Goal: Task Accomplishment & Management: Manage account settings

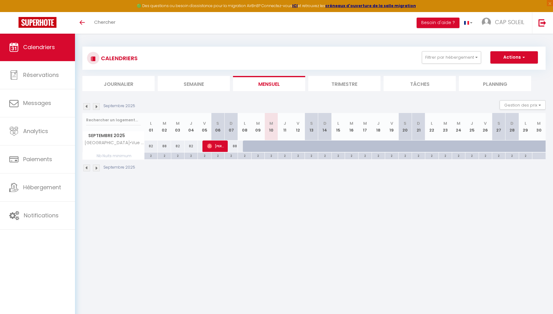
click at [98, 107] on img at bounding box center [96, 106] width 7 height 7
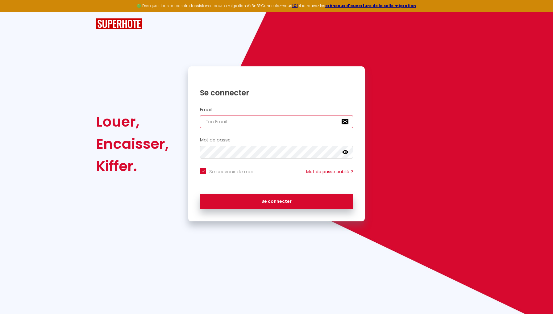
type input "[EMAIL_ADDRESS][DOMAIN_NAME]"
click at [276, 200] on button "Se connecter" at bounding box center [276, 201] width 153 height 15
checkbox input "true"
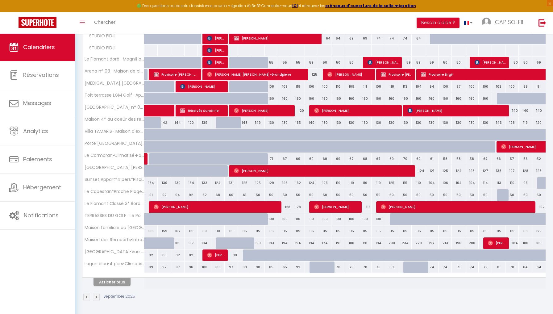
scroll to position [134, 0]
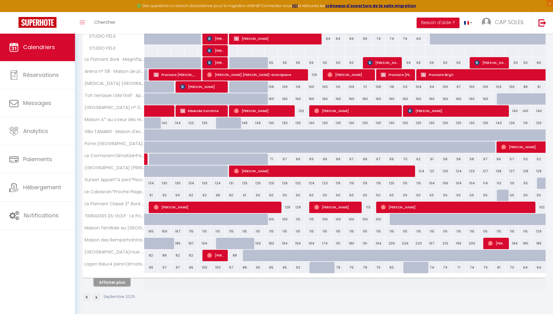
click at [115, 281] on button "Afficher plus" at bounding box center [111, 282] width 37 height 8
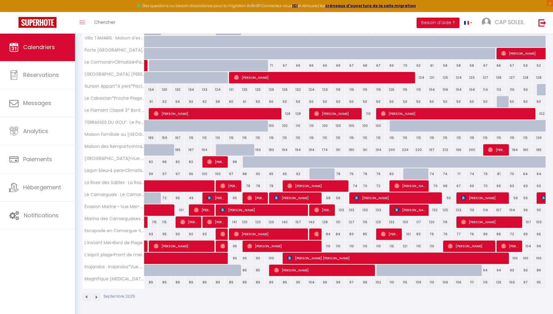
scroll to position [227, 0]
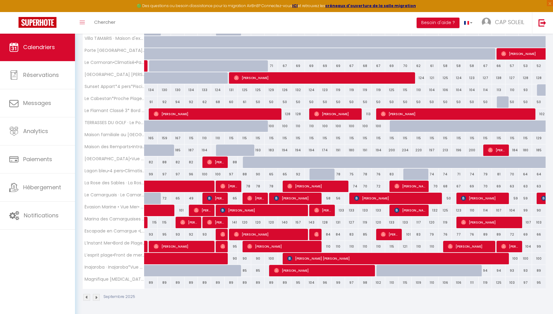
click at [257, 244] on span "[PERSON_NAME]" at bounding box center [282, 246] width 71 height 12
select select "OK"
select select "0"
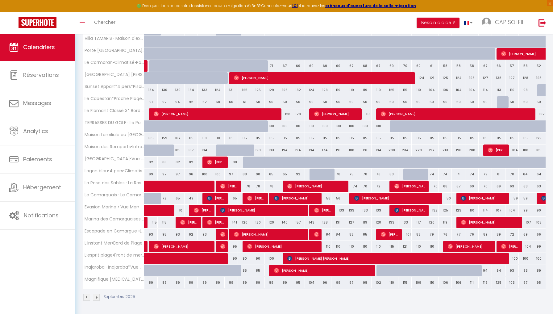
select select "1"
select select
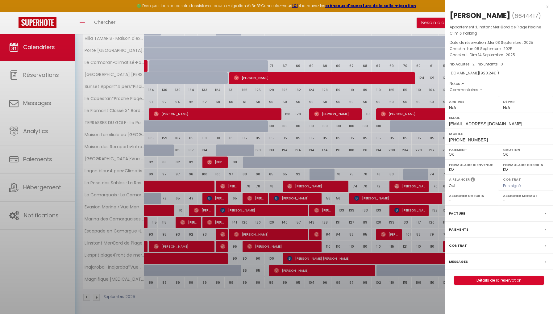
select select "44283"
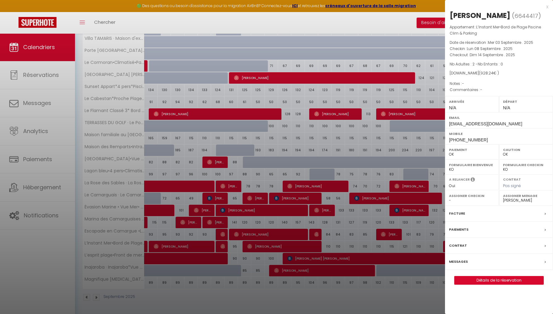
click at [408, 6] on div "x" at bounding box center [496, 6] width 103 height 7
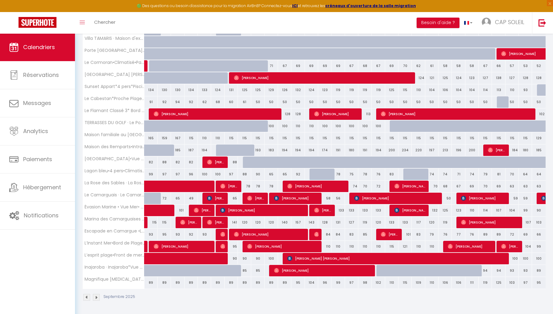
click at [298, 187] on span "[PERSON_NAME]" at bounding box center [315, 186] width 57 height 12
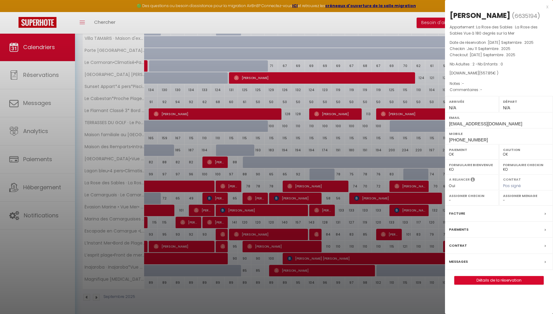
select select
click at [408, 279] on link "Détails de la réservation" at bounding box center [498, 280] width 89 height 8
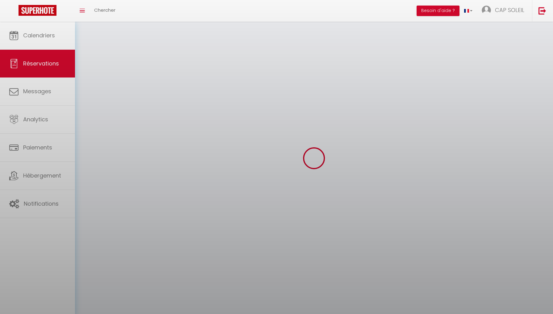
select select
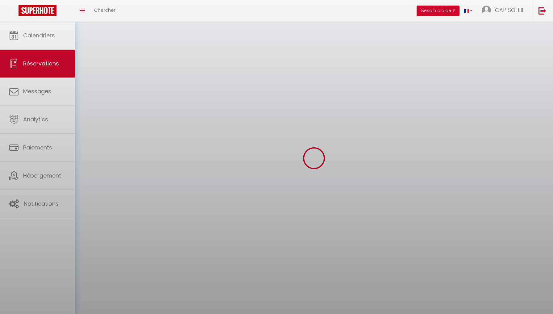
select select
checkbox input "false"
select select
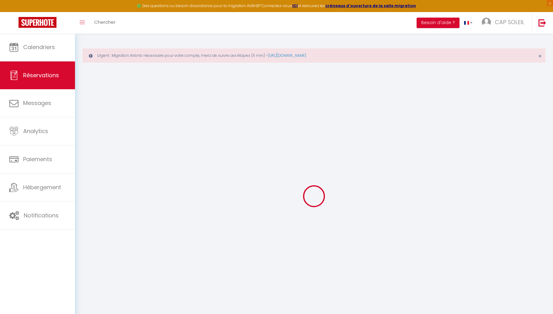
type input "Lea"
type input "[PERSON_NAME]"
type input "[EMAIL_ADDRESS][DOMAIN_NAME]"
type input "[PHONE_NUMBER]"
select select
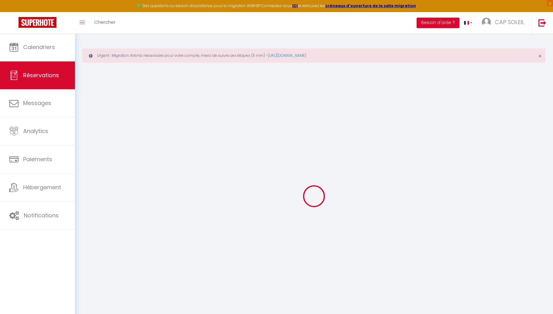
type input "95.94"
select select "68778"
select select "1"
select select
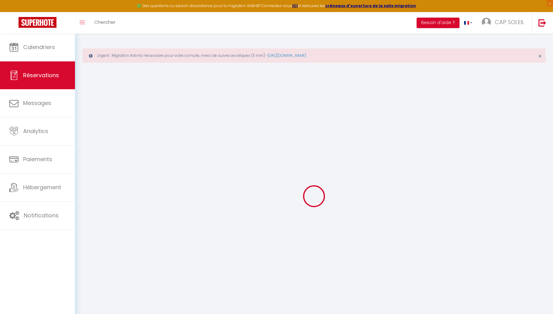
type input "2"
select select "12"
select select
type input "474"
checkbox input "false"
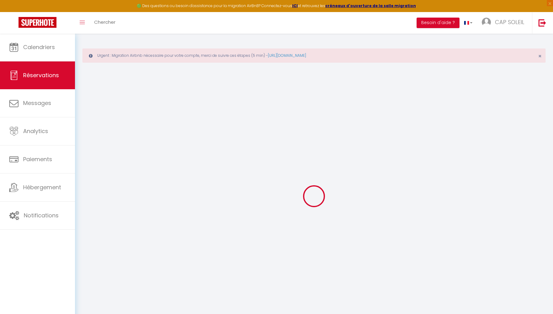
type input "0"
select select "1"
type input "0"
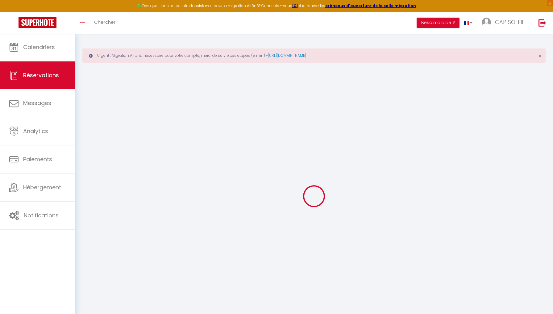
select select
select select "15"
checkbox input "false"
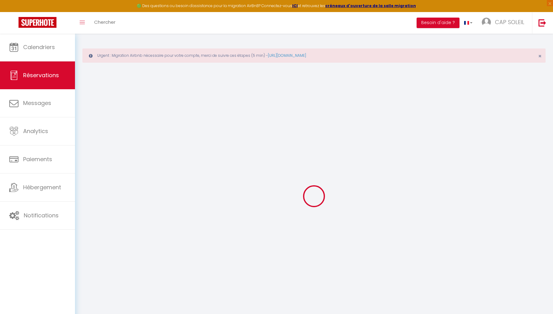
select select
checkbox input "false"
select select
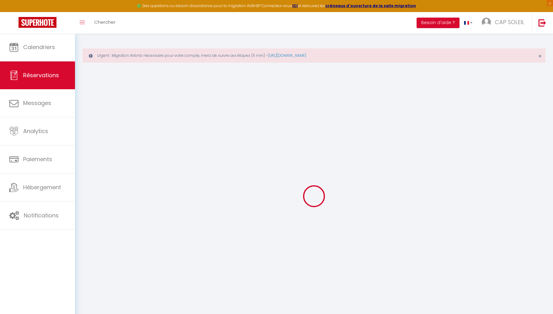
select select
checkbox input "false"
select select
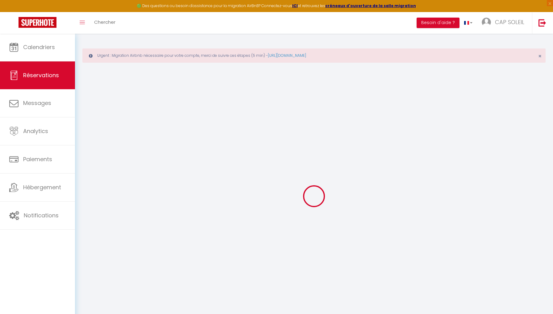
select select
checkbox input "false"
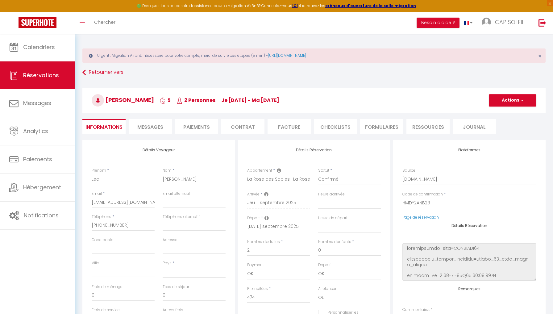
select select
type input "49"
type input "34.85"
select select
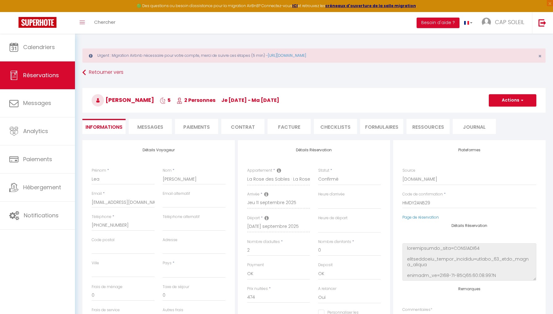
checkbox input "false"
select select
checkbox input "false"
select select
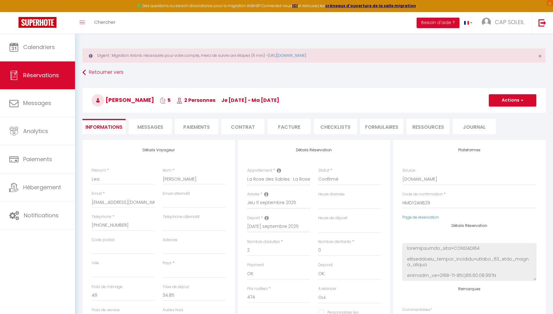
click at [150, 126] on span "Messages" at bounding box center [150, 126] width 26 height 7
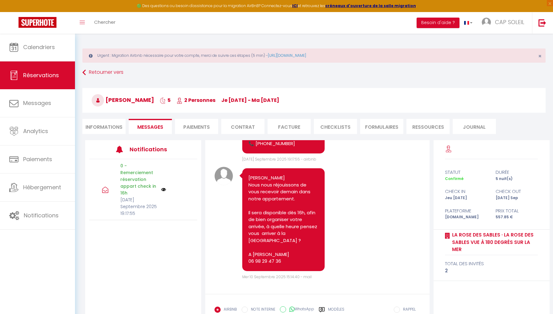
scroll to position [332, 0]
click at [94, 72] on link "Retourner vers" at bounding box center [313, 72] width 463 height 11
select select
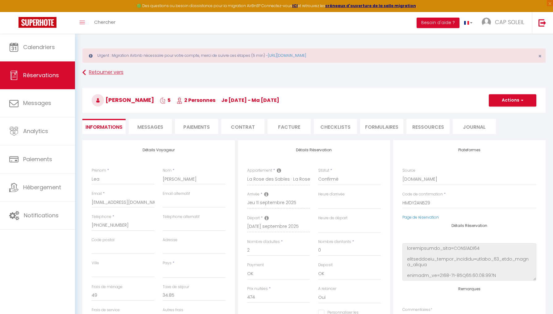
click at [107, 71] on link "Retourner vers" at bounding box center [313, 72] width 463 height 11
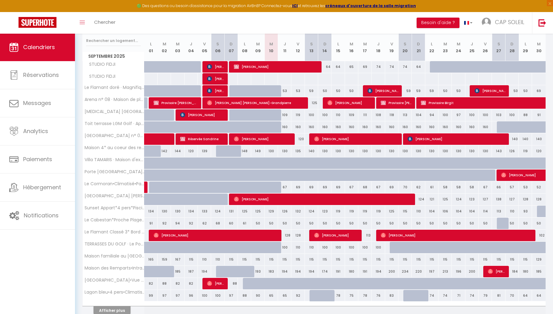
scroll to position [106, 0]
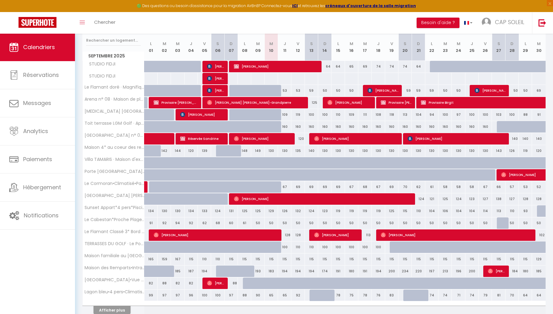
click at [321, 234] on span "[PERSON_NAME]" at bounding box center [336, 235] width 44 height 12
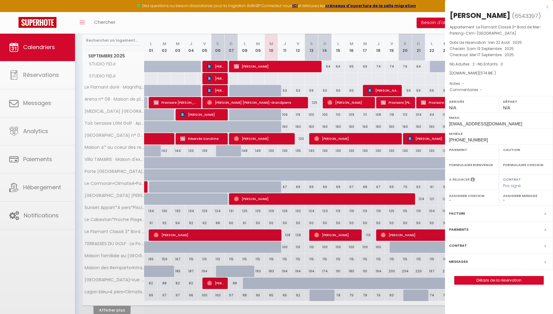
select select "OK"
select select "0"
select select "1"
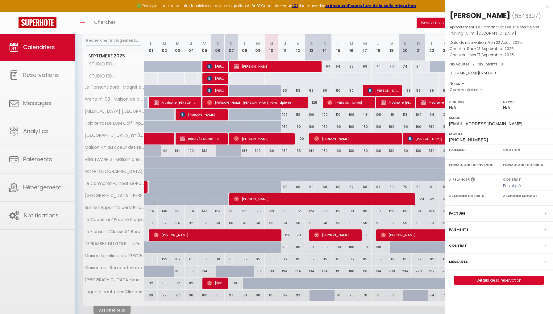
select select
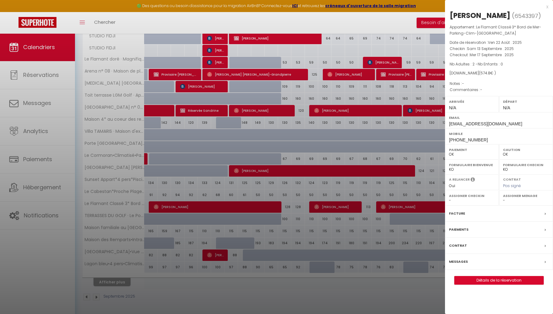
scroll to position [134, 0]
click at [408, 283] on link "Détails de la réservation" at bounding box center [498, 280] width 89 height 8
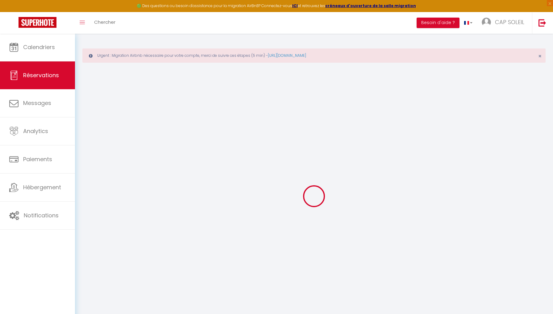
type input "[PERSON_NAME]"
type input "[EMAIL_ADDRESS][DOMAIN_NAME]"
type input "[PHONE_NUMBER]"
select select
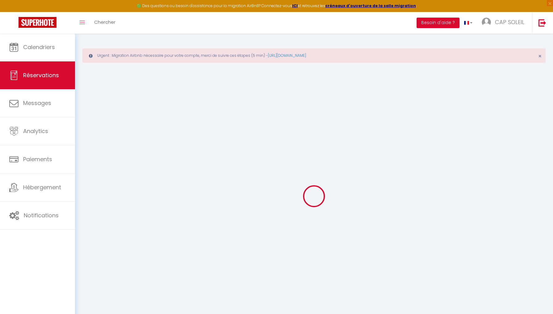
type input "101.88000000000001"
select select "60419"
select select "1"
select select
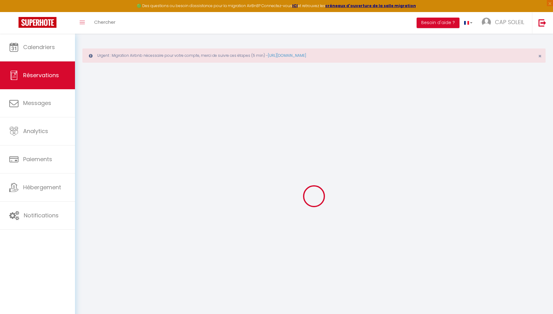
type input "2"
select select "12"
select select
type input "487"
checkbox input "false"
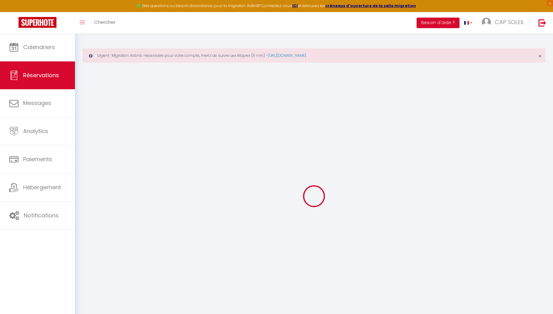
type input "0"
select select "1"
type input "0"
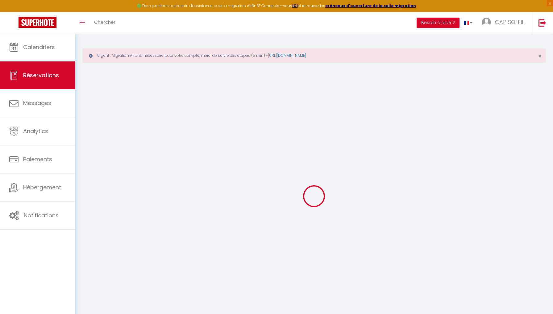
select select
select select "15"
checkbox input "false"
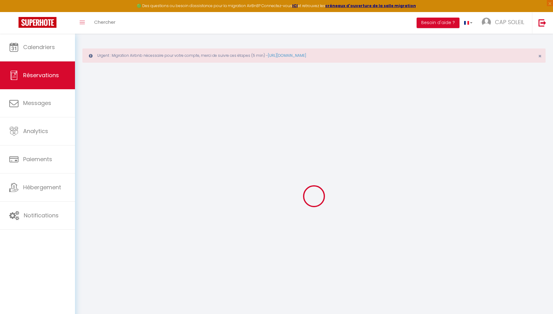
select select
checkbox input "false"
select select
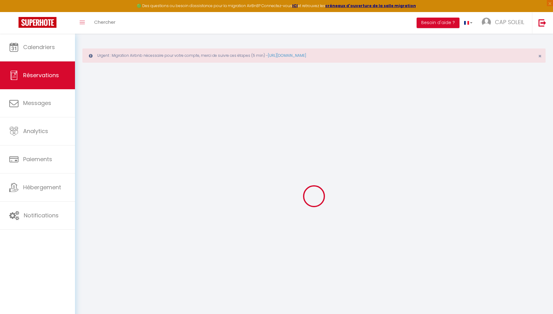
select select
checkbox input "false"
select select
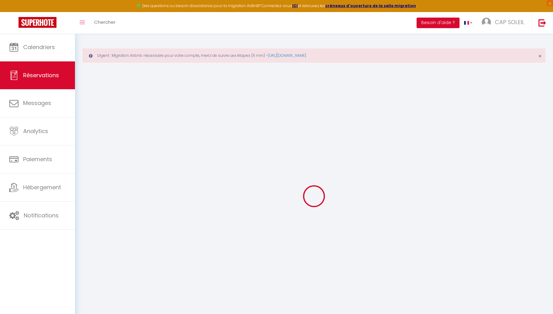
select select
checkbox input "false"
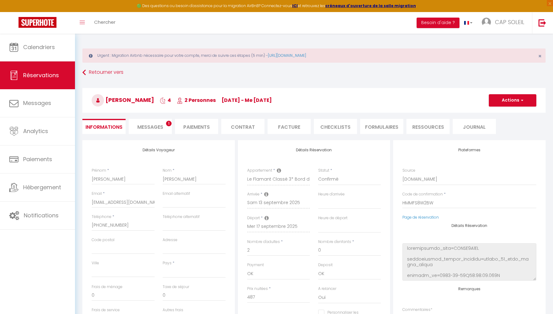
select select
type input "79"
type input "8.8"
select select
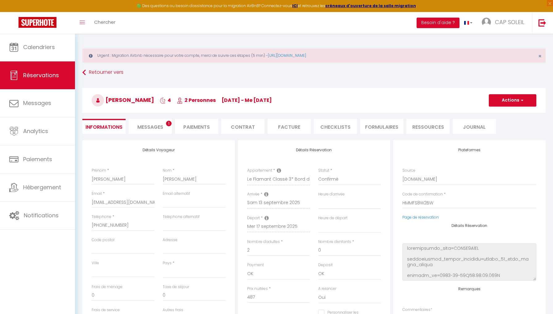
checkbox input "false"
select select
checkbox input "false"
select select
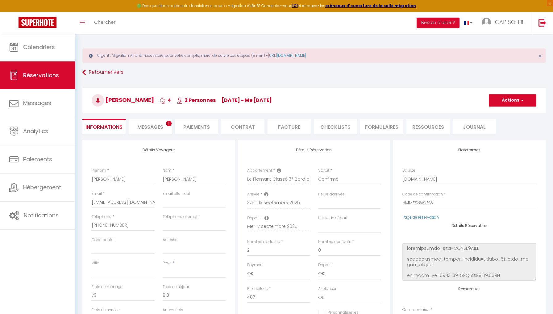
click at [35, 82] on link "Réservations" at bounding box center [37, 75] width 75 height 28
select select "not_cancelled"
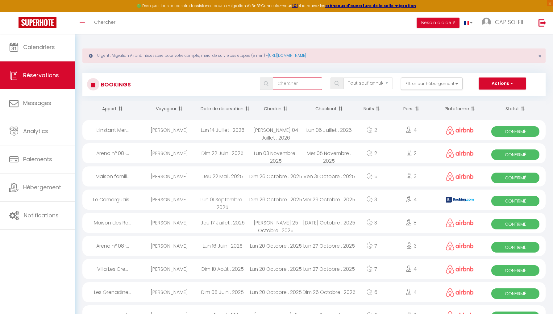
click at [299, 84] on input "text" at bounding box center [297, 83] width 49 height 12
type input "[PERSON_NAME]"
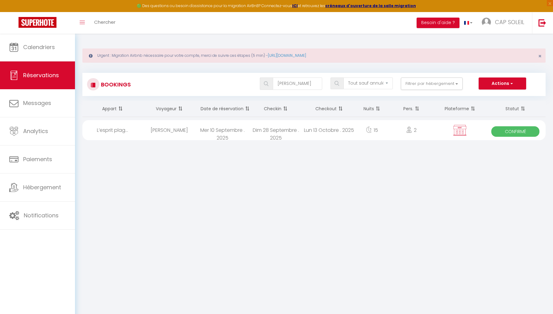
click at [408, 130] on span "Confirmé" at bounding box center [515, 131] width 48 height 10
select select "OK"
select select "KO"
select select "0"
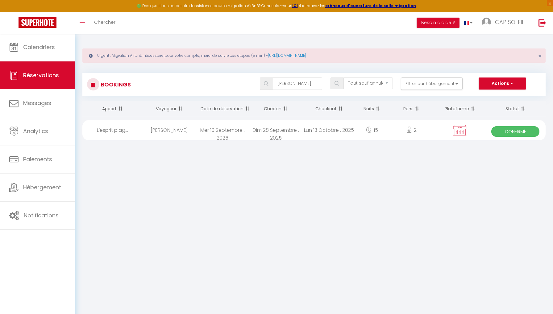
select select "1"
select select
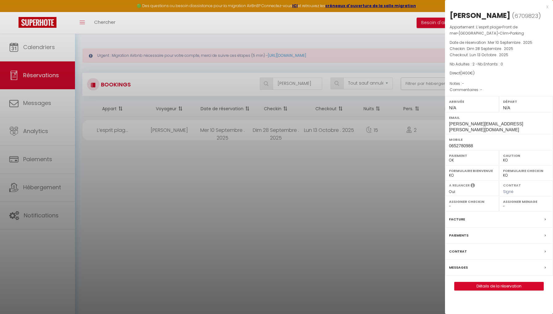
click at [408, 282] on link "Détails de la réservation" at bounding box center [498, 286] width 89 height 8
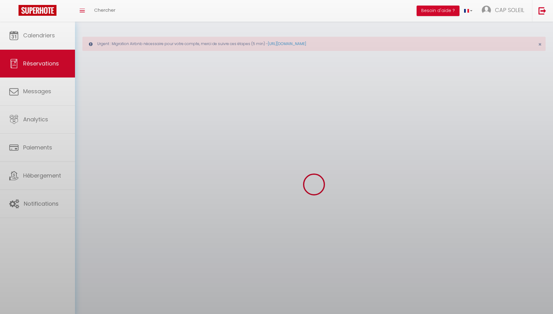
select select
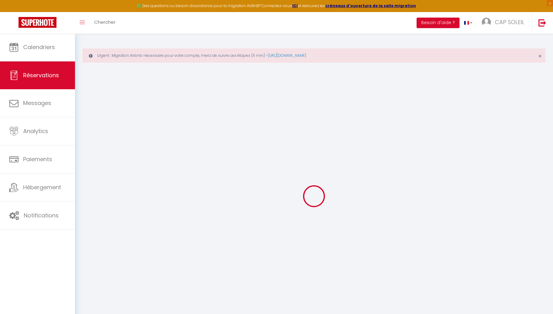
type input "[PERSON_NAME]"
type input "[PERSON_NAME][EMAIL_ADDRESS][PERSON_NAME][DOMAIN_NAME]"
type input "0652780988"
type input "57700"
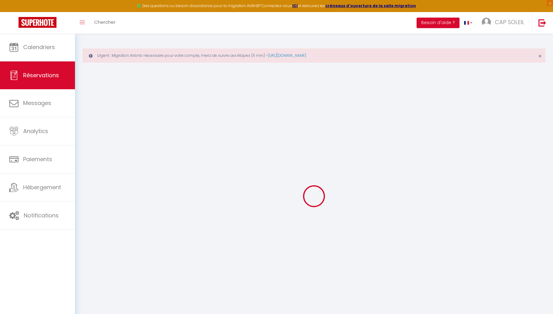
type input "[STREET_ADDRESS]"
type input "HAYANGE"
select select "FR"
select select "73198"
select select "1"
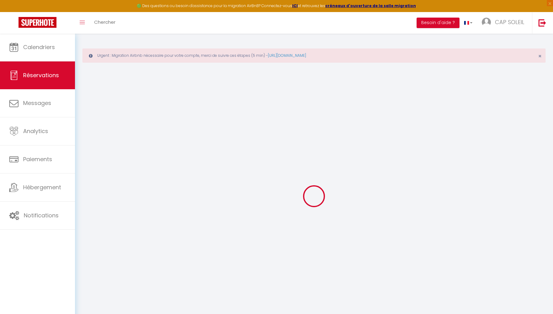
type input "Dim 28 Septembre 2025"
select select
type input "Lun 13 Octobre 2025"
select select
type input "2"
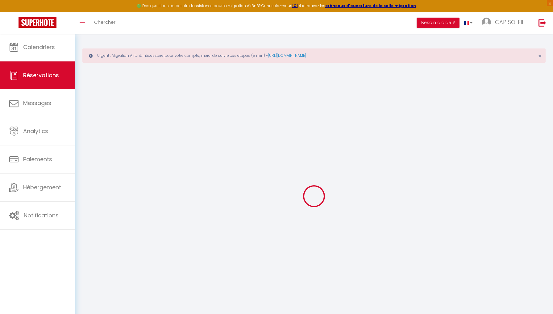
select select "12"
select select
type input "1351"
checkbox input "false"
type input "0"
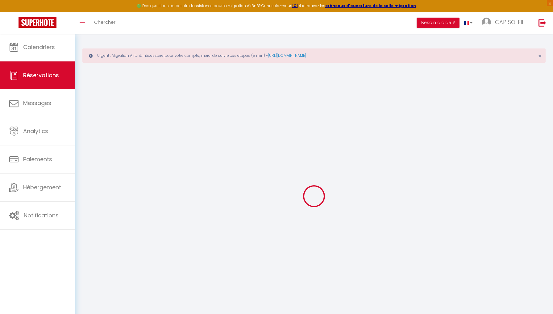
type input "0"
select select
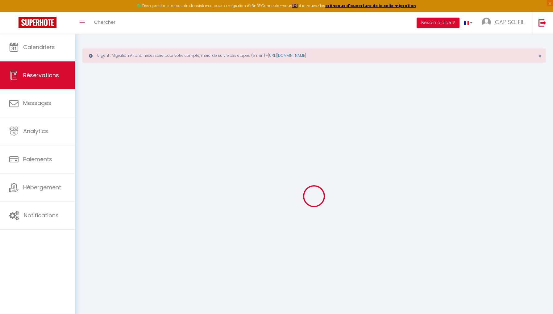
select select "14"
checkbox input "false"
select select
checkbox input "false"
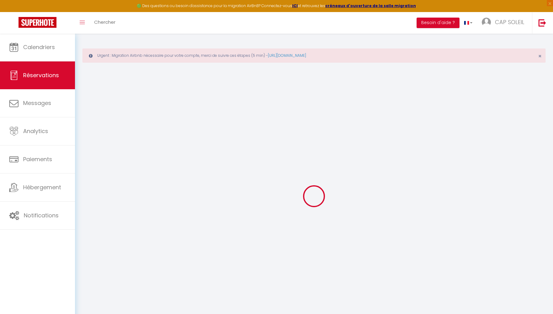
select select
checkbox input "false"
select select
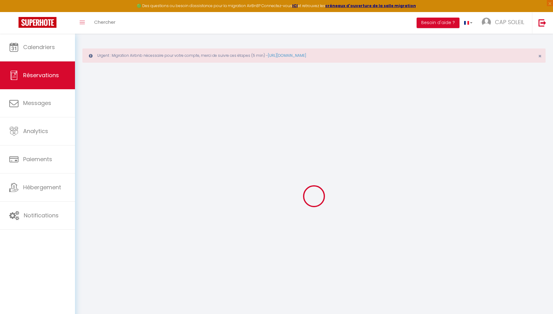
checkbox input "false"
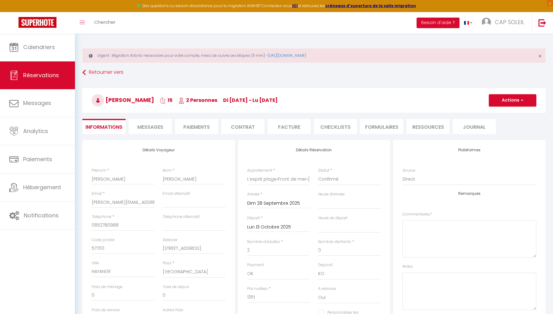
type input "49"
select select
checkbox input "false"
select select
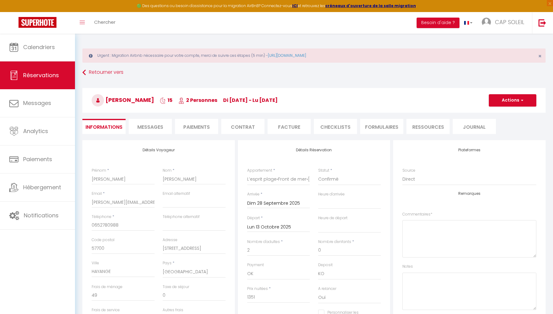
select select
click at [249, 125] on li "Contrat" at bounding box center [242, 126] width 43 height 15
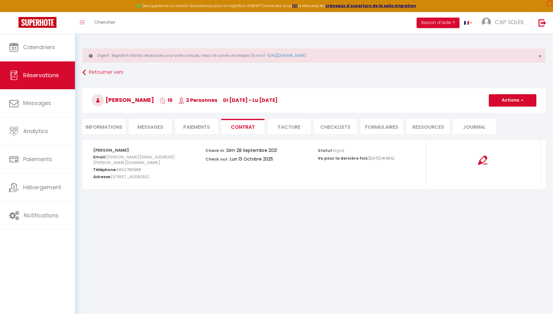
click at [408, 160] on img at bounding box center [482, 159] width 9 height 9
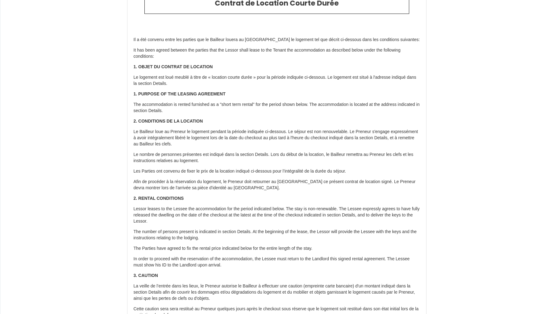
type input "+33 6 52 78 09 88"
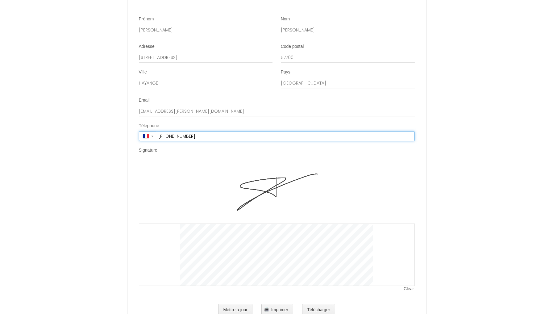
scroll to position [1004, 0]
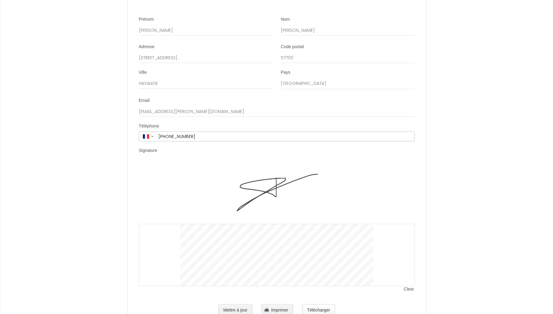
click at [318, 304] on button "Télécharger" at bounding box center [318, 310] width 33 height 12
